Goal: Task Accomplishment & Management: Manage account settings

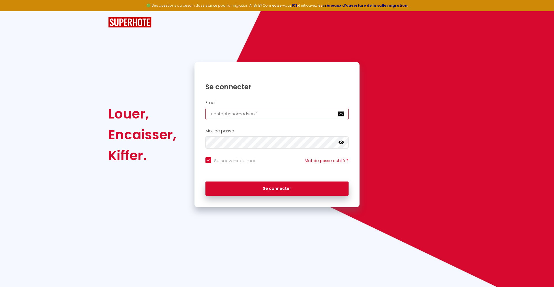
type input "[EMAIL_ADDRESS][DOMAIN_NAME]"
checkbox input "true"
type input "[EMAIL_ADDRESS][DOMAIN_NAME]"
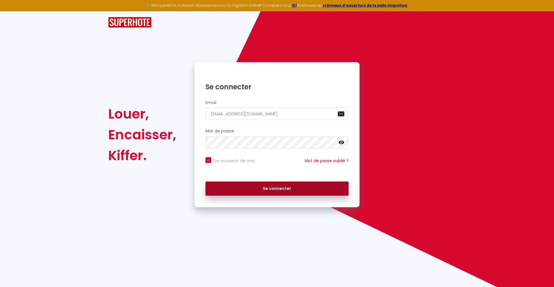
click at [277, 188] on button "Se connecter" at bounding box center [277, 188] width 143 height 14
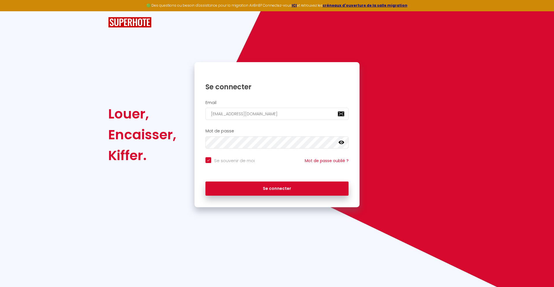
checkbox input "true"
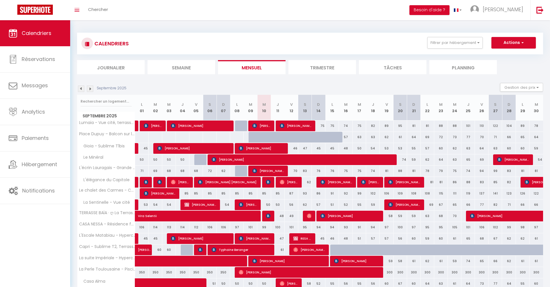
click at [111, 67] on li "Journalier" at bounding box center [111, 67] width 68 height 14
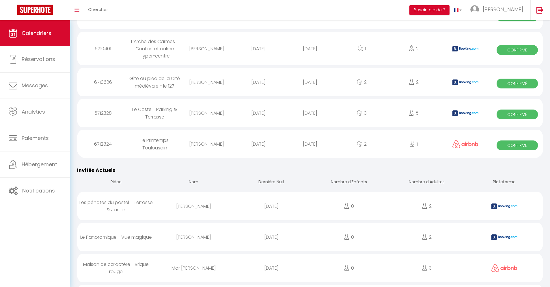
scroll to position [522, 0]
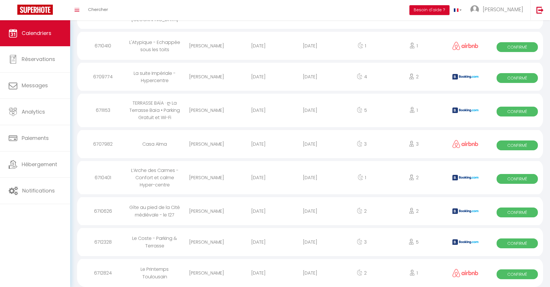
click at [310, 272] on div "[DATE]" at bounding box center [310, 272] width 52 height 19
select select "0"
select select "1"
select select
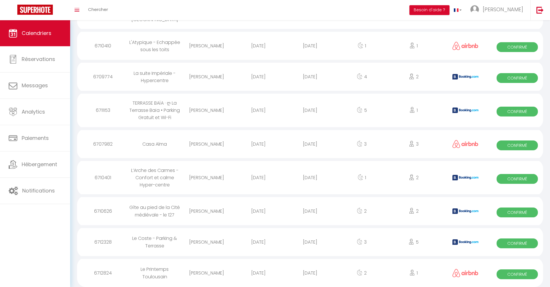
select select
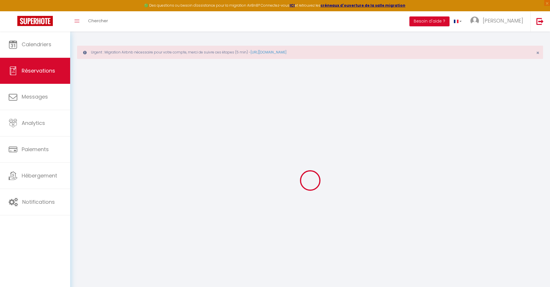
select select
checkbox input "false"
select select
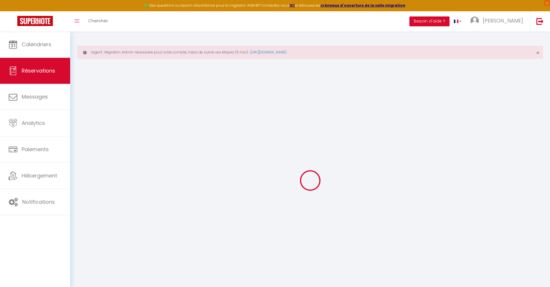
select select
checkbox input "false"
select select
type input "42"
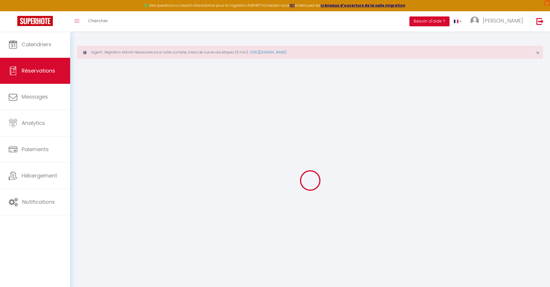
type input "9.94"
select select
checkbox input "false"
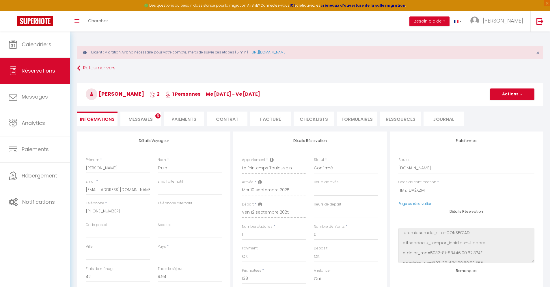
select select
checkbox input "false"
select select
